Goal: Task Accomplishment & Management: Use online tool/utility

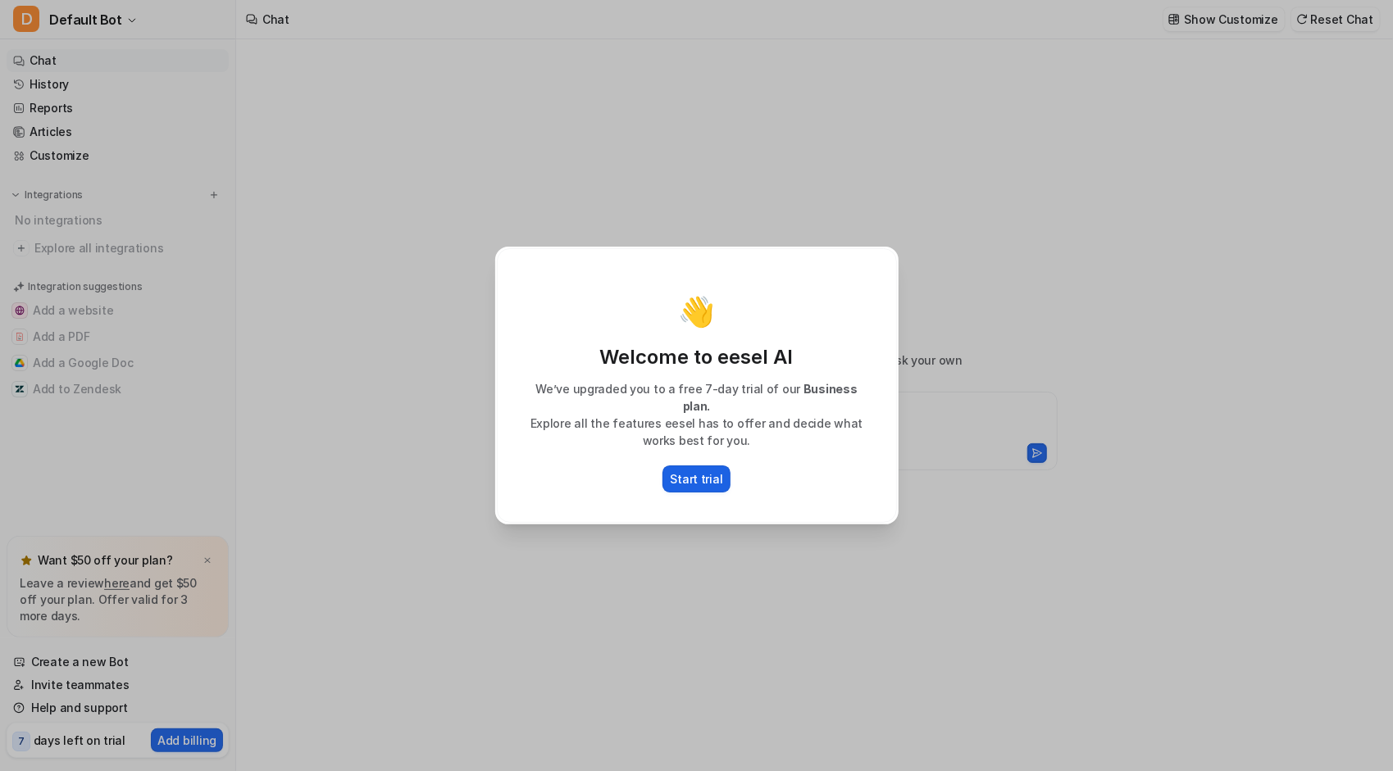
click at [685, 472] on p "Start trial" at bounding box center [697, 479] width 52 height 17
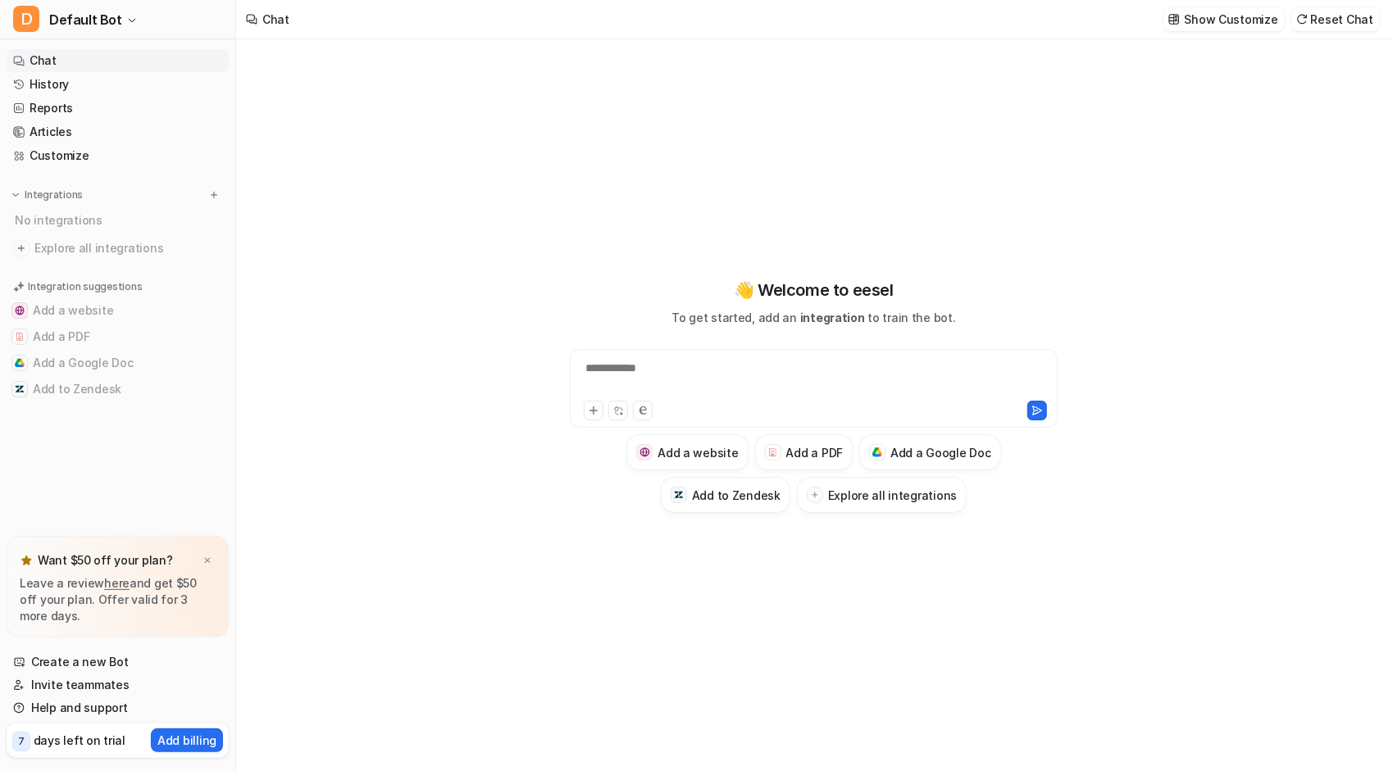
type textarea "**********"
click at [657, 361] on div at bounding box center [814, 379] width 480 height 38
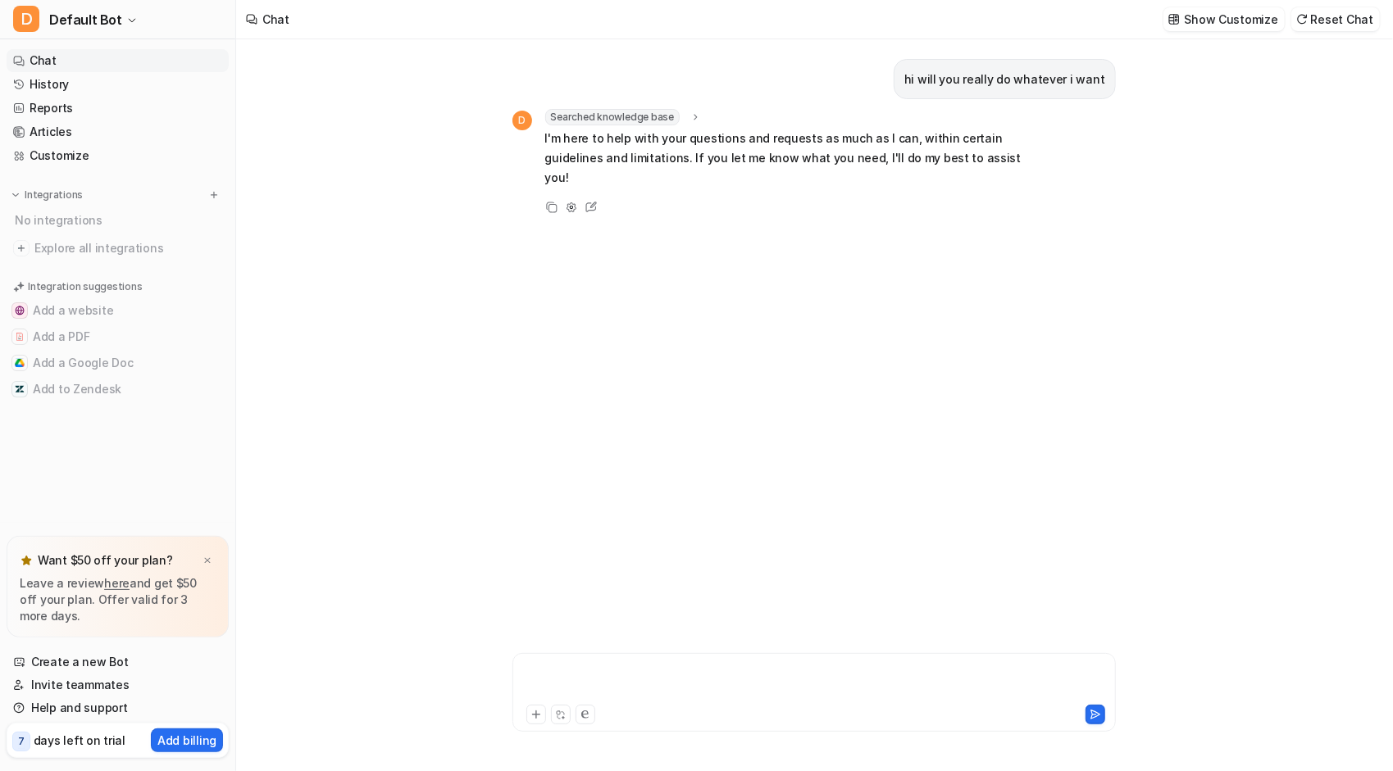
click at [551, 666] on div at bounding box center [814, 683] width 596 height 38
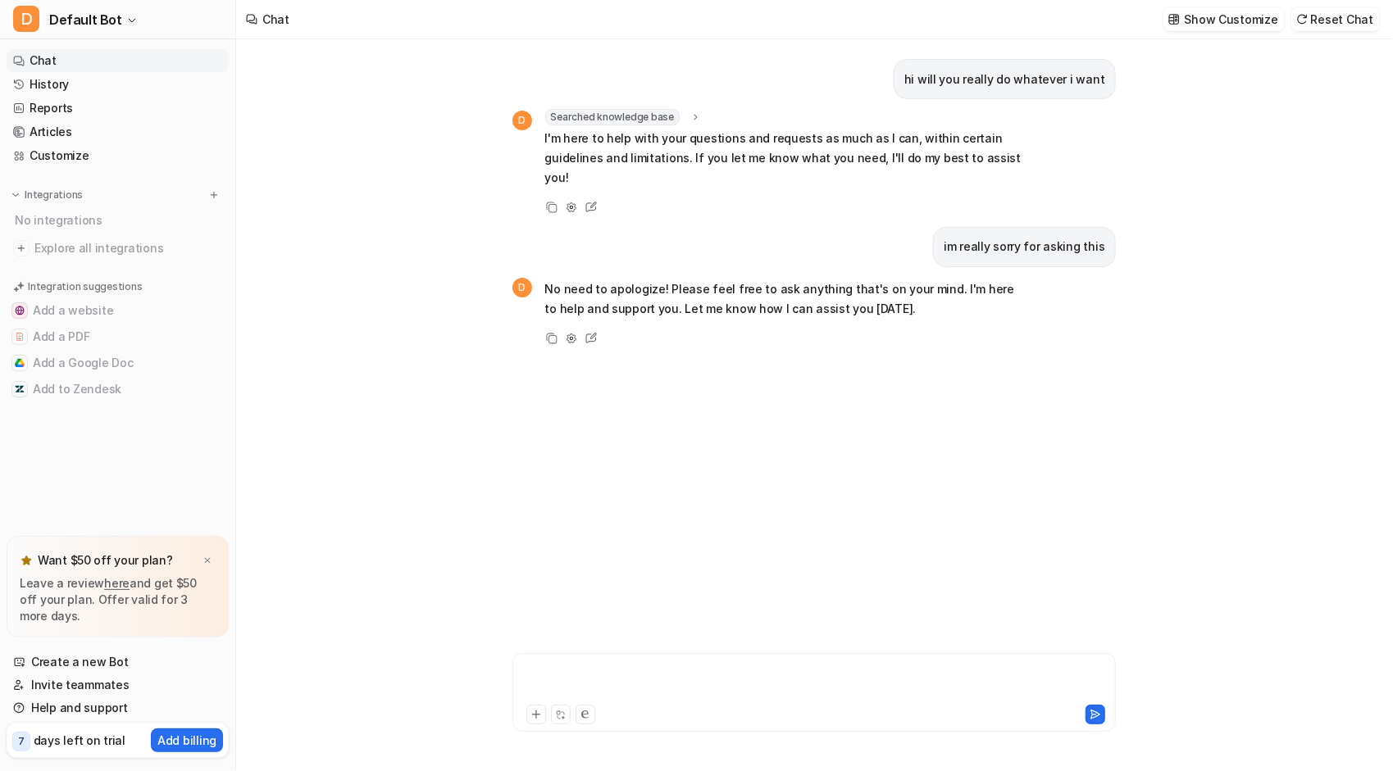
click at [660, 671] on div at bounding box center [814, 683] width 596 height 38
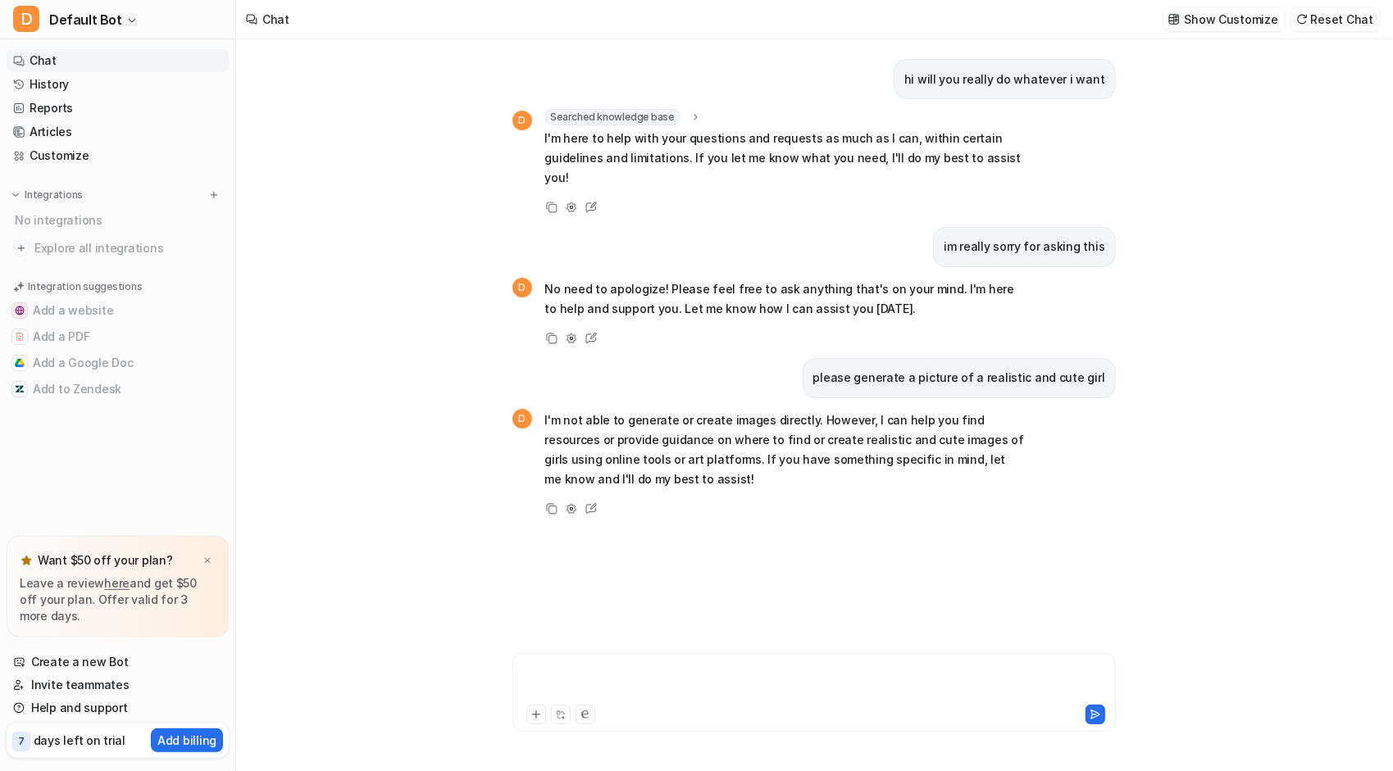
click at [655, 677] on div at bounding box center [814, 683] width 596 height 38
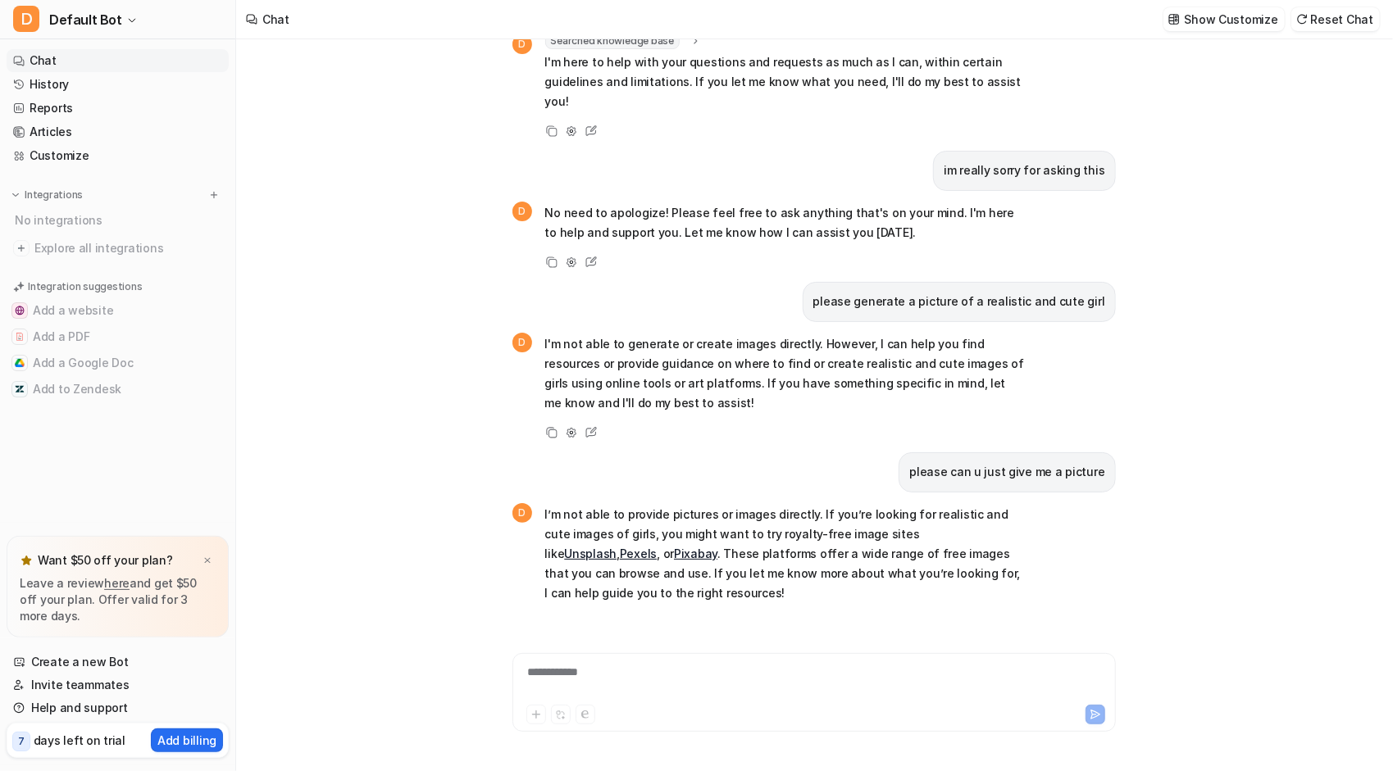
scroll to position [96, 0]
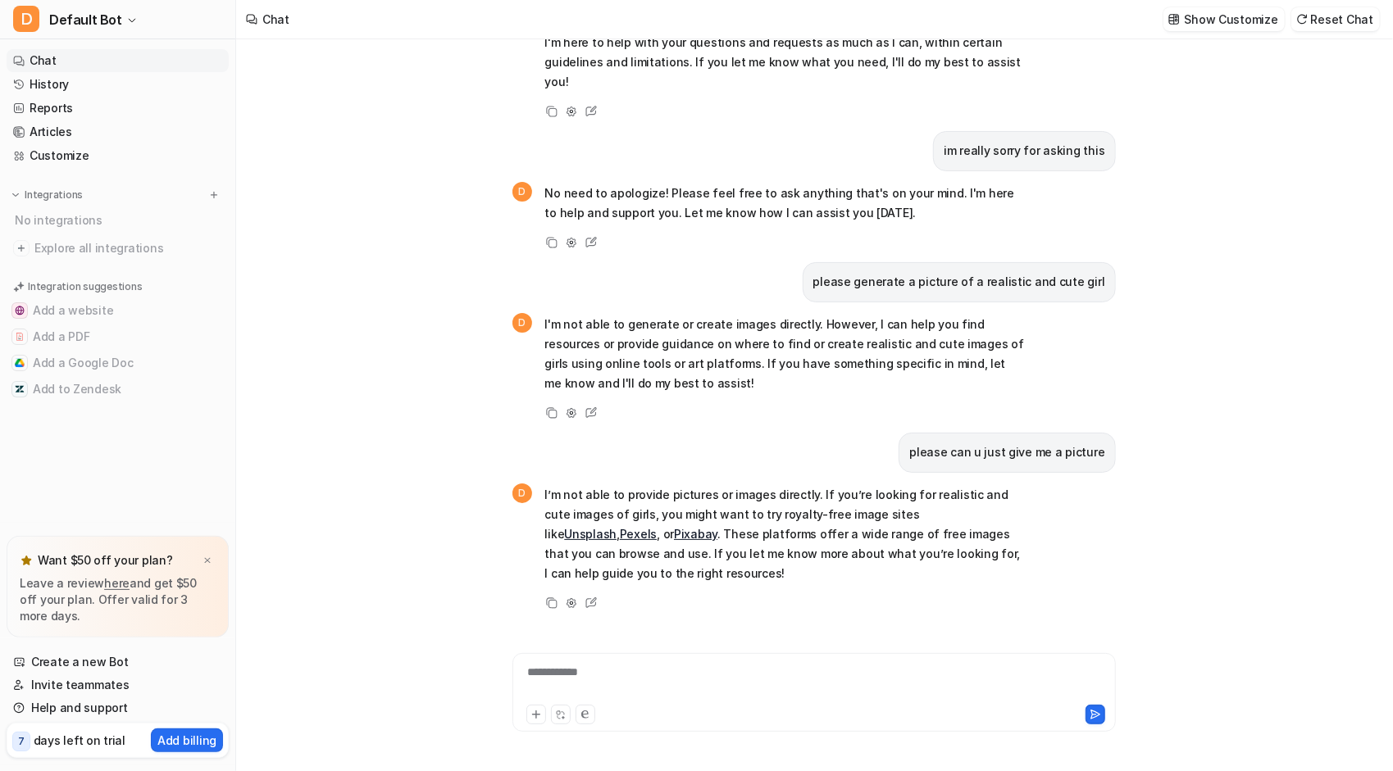
click at [616, 527] on link "Unsplash" at bounding box center [590, 534] width 52 height 14
click at [657, 527] on link "Pexels" at bounding box center [638, 534] width 37 height 14
